Goal: Ask a question: Seek information or help from site administrators or community

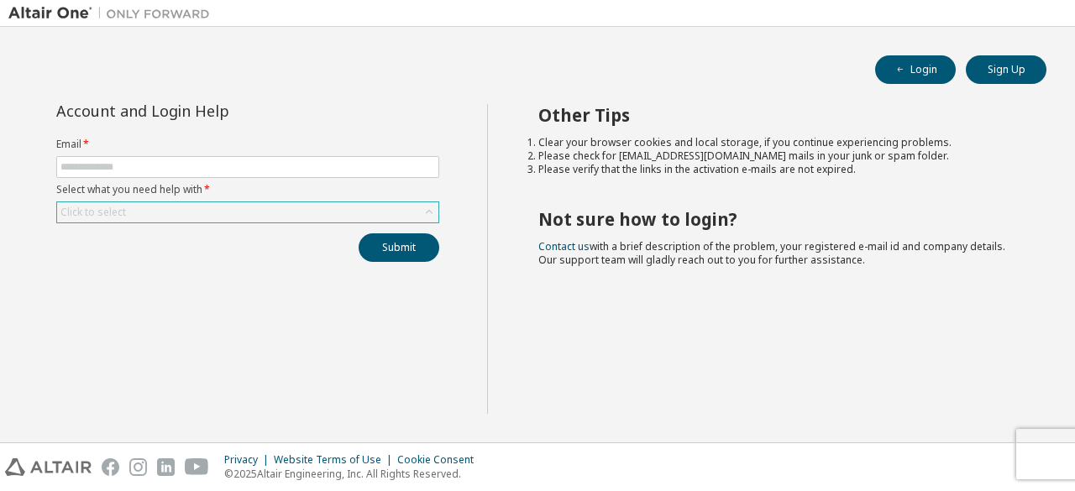
click at [255, 207] on div "Click to select" at bounding box center [247, 212] width 381 height 20
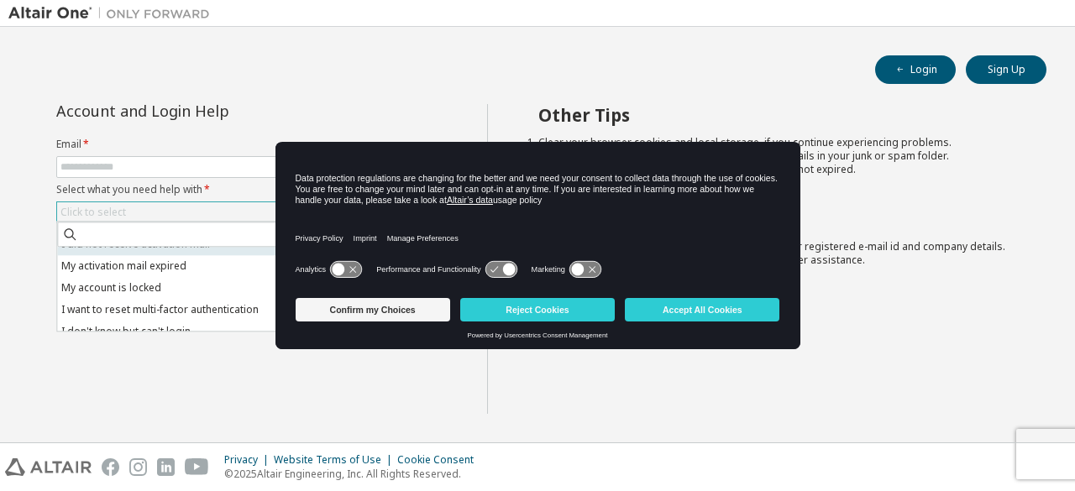
scroll to position [47, 0]
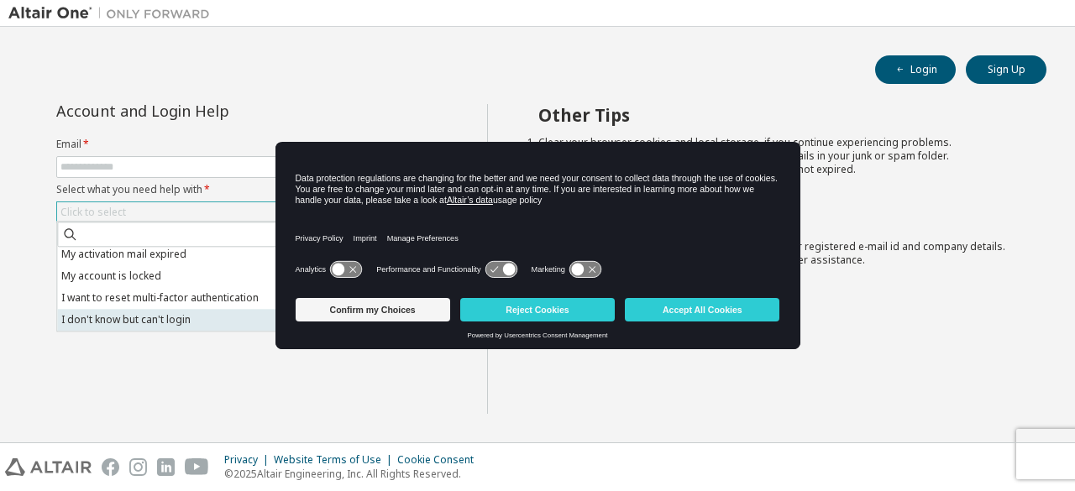
click at [198, 313] on li "I don't know but can't login" at bounding box center [246, 320] width 379 height 22
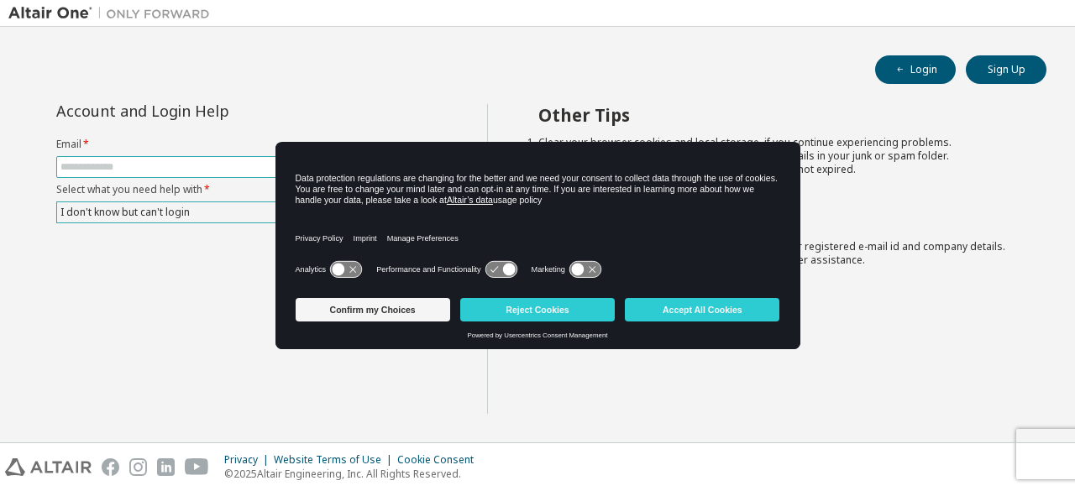
click at [171, 164] on input "text" at bounding box center [247, 166] width 375 height 13
type input "**********"
click at [422, 307] on button "Confirm my Choices" at bounding box center [373, 310] width 155 height 24
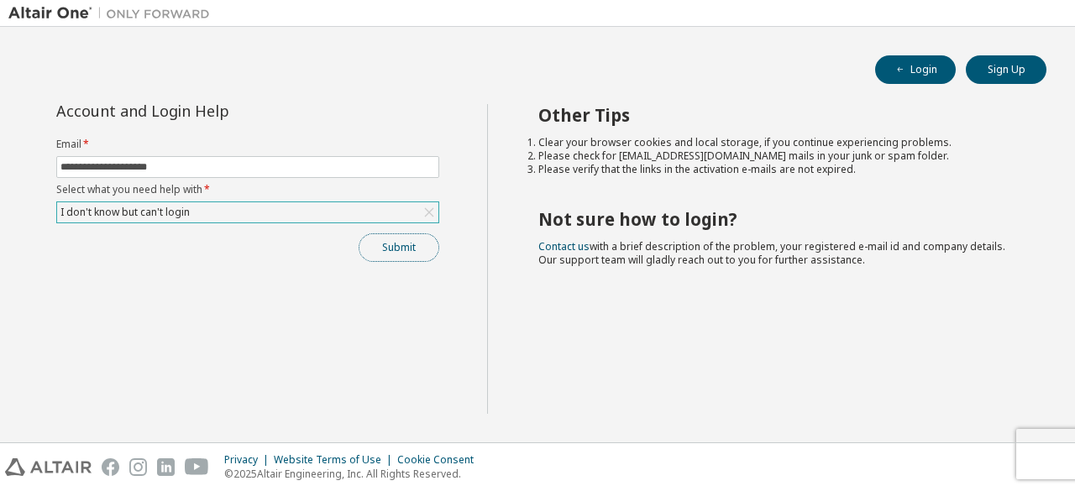
click at [412, 256] on button "Submit" at bounding box center [399, 247] width 81 height 29
